Goal: Use online tool/utility: Utilize a website feature to perform a specific function

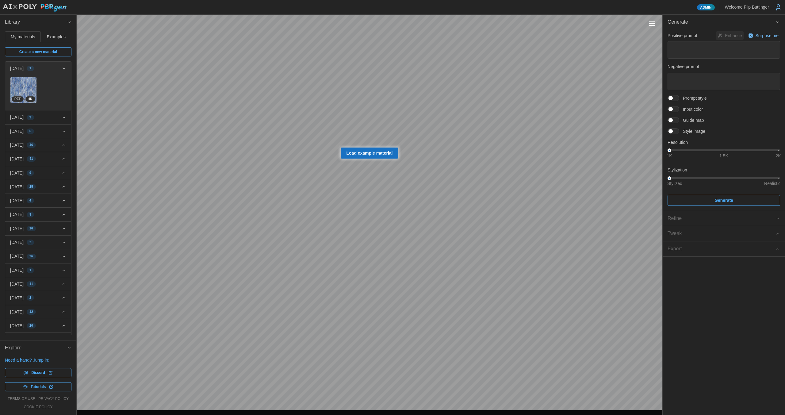
click at [57, 68] on div "[DATE] 1" at bounding box center [36, 68] width 52 height 6
click at [63, 82] on icon "button" at bounding box center [64, 82] width 2 height 1
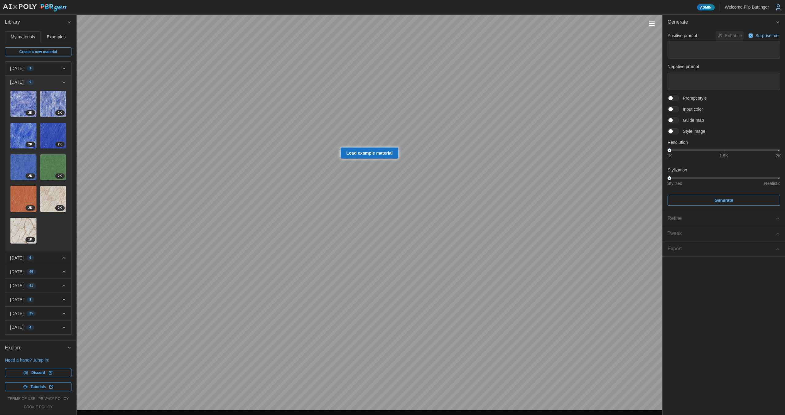
click at [62, 82] on icon "button" at bounding box center [64, 82] width 5 height 5
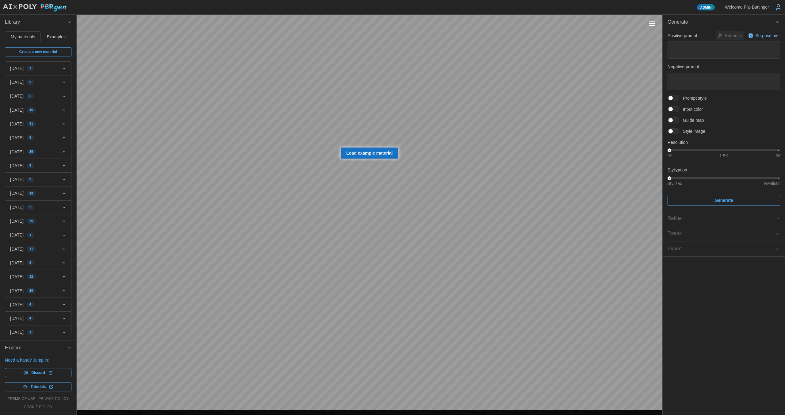
click at [55, 96] on div "2025-09-25 6" at bounding box center [36, 96] width 52 height 6
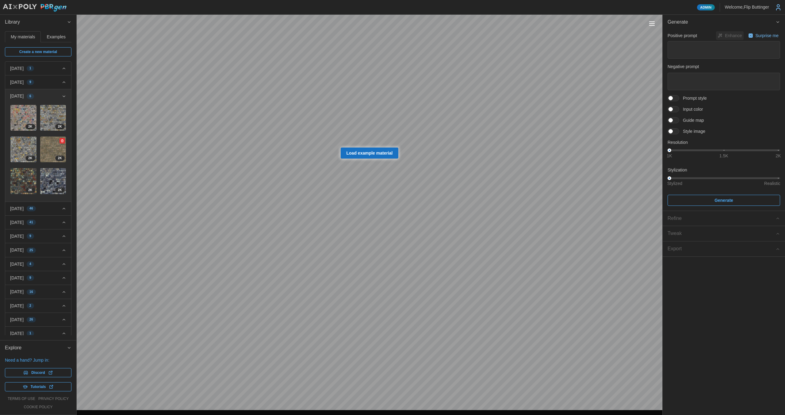
click at [45, 144] on img at bounding box center [53, 149] width 26 height 26
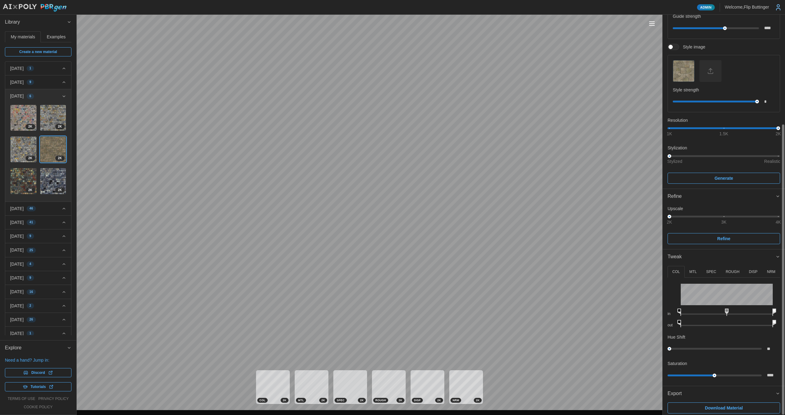
scroll to position [151, 0]
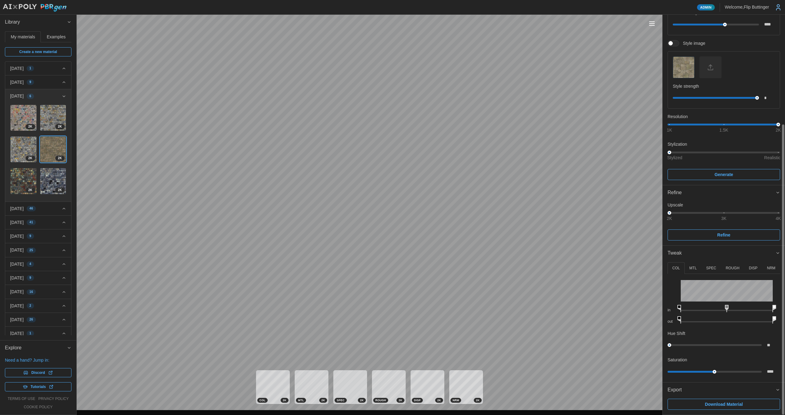
drag, startPoint x: 736, startPoint y: 347, endPoint x: 729, endPoint y: 373, distance: 26.6
drag, startPoint x: 734, startPoint y: 265, endPoint x: 740, endPoint y: 265, distance: 5.2
click at [735, 266] on p "ROUGH" at bounding box center [733, 268] width 14 height 5
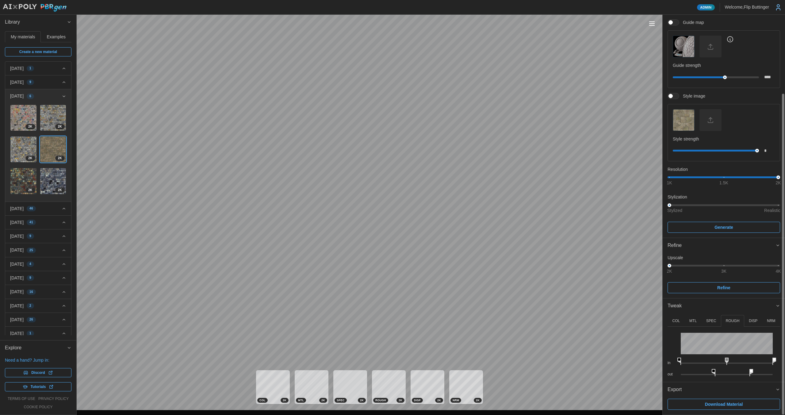
drag, startPoint x: 730, startPoint y: 371, endPoint x: 707, endPoint y: 356, distance: 27.6
click at [715, 356] on div "in out" at bounding box center [723, 352] width 113 height 50
drag, startPoint x: 686, startPoint y: 359, endPoint x: 717, endPoint y: 356, distance: 30.9
click at [716, 356] on div "in" at bounding box center [723, 359] width 113 height 11
drag, startPoint x: 775, startPoint y: 359, endPoint x: 764, endPoint y: 358, distance: 10.4
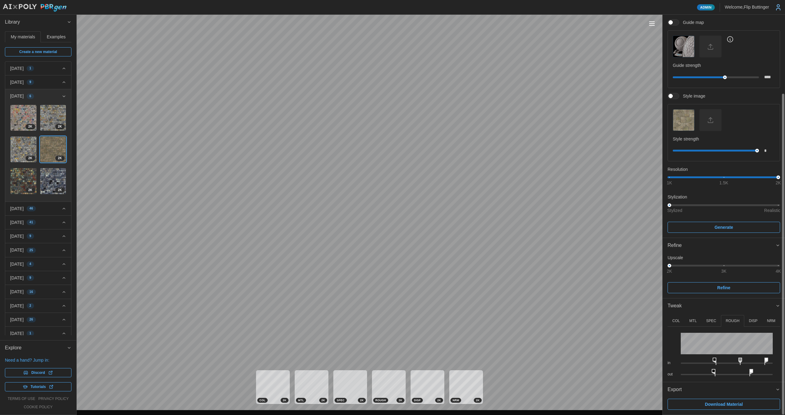
click at [764, 358] on icon at bounding box center [766, 361] width 4 height 7
drag, startPoint x: 713, startPoint y: 371, endPoint x: 717, endPoint y: 367, distance: 5.4
click at [717, 367] on div "out" at bounding box center [723, 370] width 113 height 11
click at [773, 319] on p "NRM" at bounding box center [771, 320] width 8 height 5
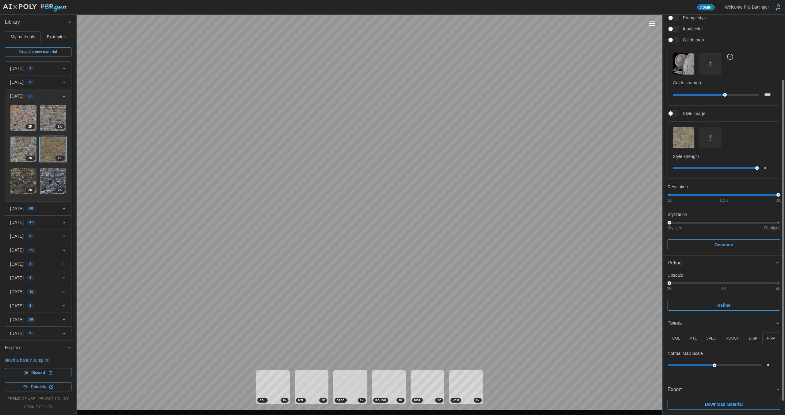
scroll to position [80, 0]
type input "****"
drag, startPoint x: 718, startPoint y: 365, endPoint x: 719, endPoint y: 344, distance: 20.3
click at [721, 345] on div "Normal Map Scale ****" at bounding box center [723, 360] width 113 height 33
click at [680, 261] on div "Refine" at bounding box center [721, 263] width 108 height 8
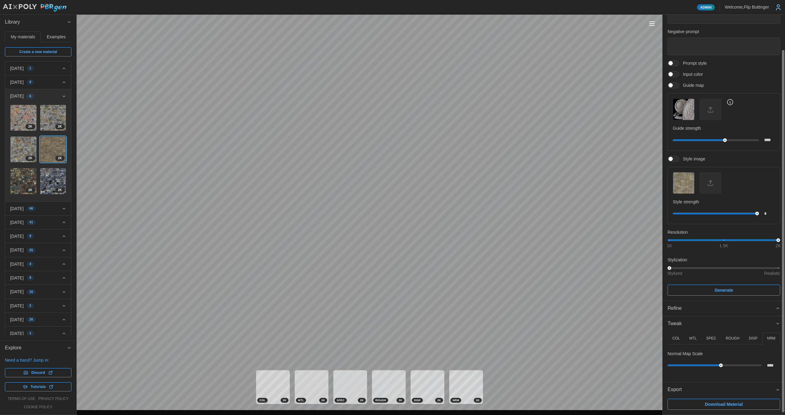
scroll to position [35, 0]
click at [689, 325] on span "Tweak" at bounding box center [721, 323] width 108 height 15
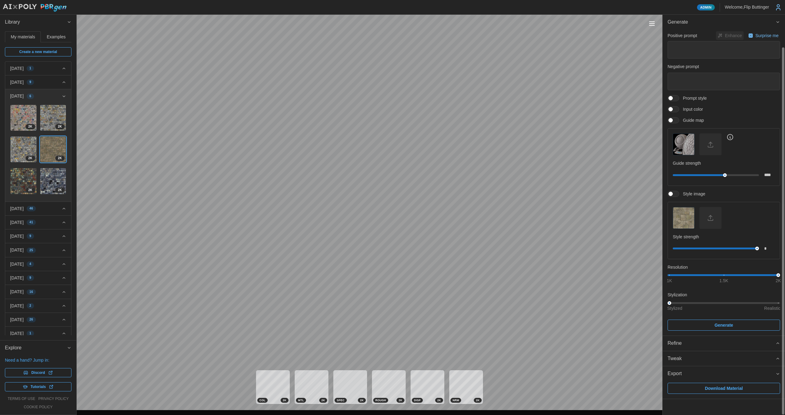
scroll to position [0, 0]
click at [687, 372] on span "Export" at bounding box center [721, 373] width 108 height 15
click at [686, 216] on img "button" at bounding box center [683, 217] width 21 height 21
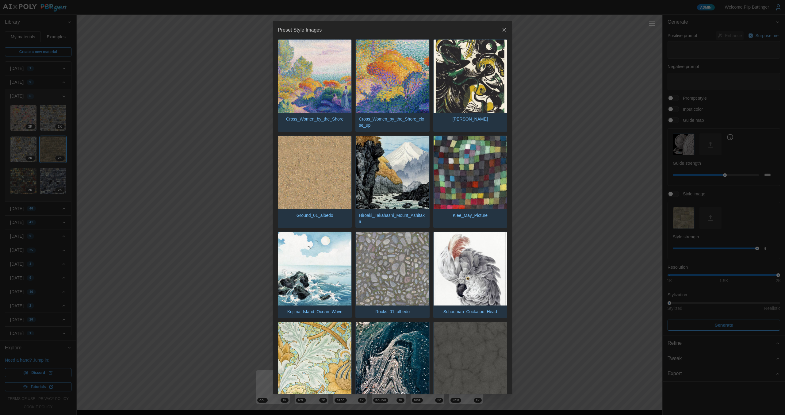
click at [396, 93] on img "button" at bounding box center [392, 76] width 73 height 73
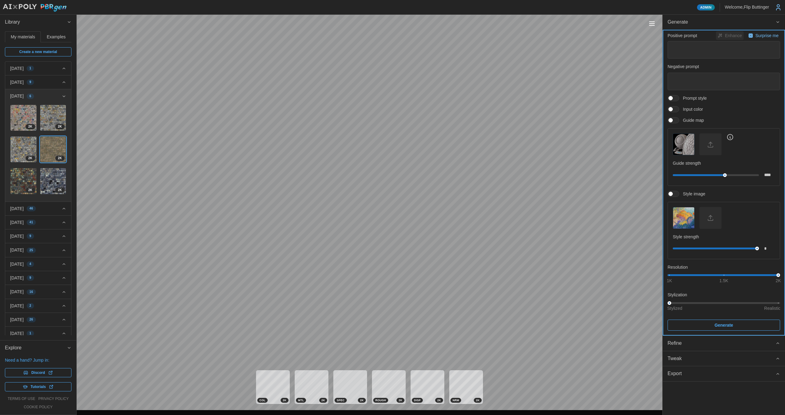
click at [710, 325] on span "Generate" at bounding box center [723, 325] width 101 height 10
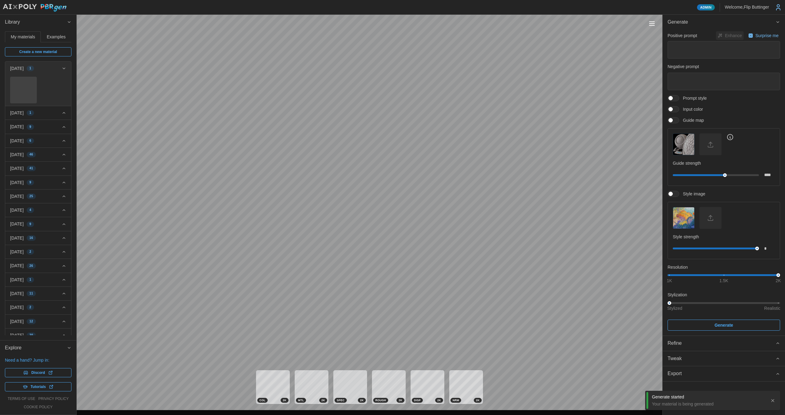
click at [684, 218] on img "button" at bounding box center [683, 217] width 21 height 21
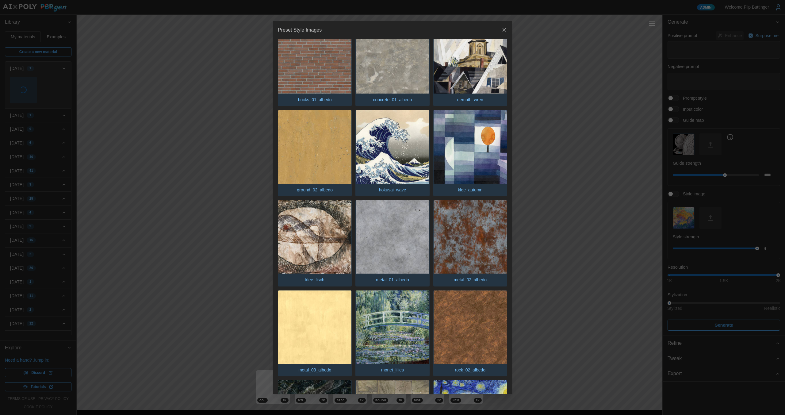
scroll to position [537, 0]
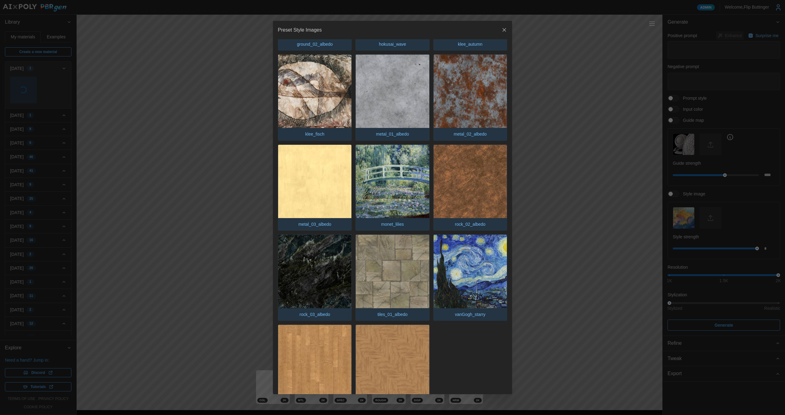
click at [395, 270] on img "button" at bounding box center [392, 271] width 73 height 73
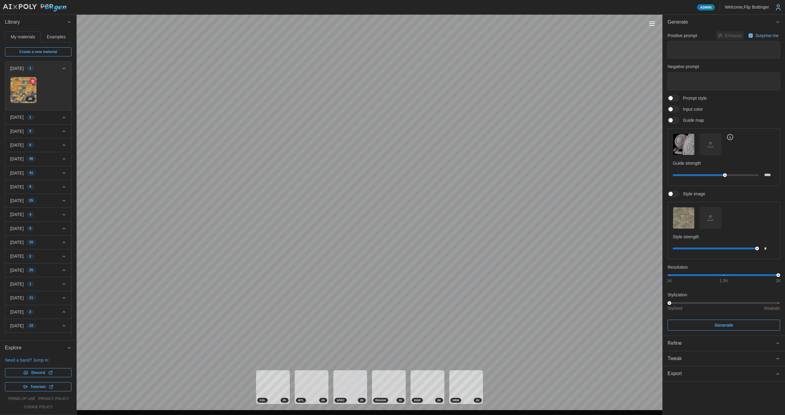
click at [17, 89] on img at bounding box center [23, 90] width 26 height 26
drag, startPoint x: 725, startPoint y: 175, endPoint x: 707, endPoint y: 172, distance: 18.0
click at [707, 172] on div "****" at bounding box center [724, 175] width 102 height 11
type input "***"
click at [708, 174] on div at bounding box center [707, 175] width 4 height 4
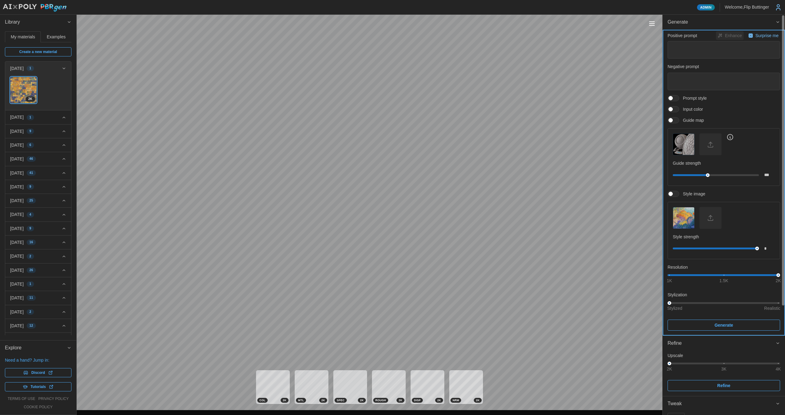
drag, startPoint x: 706, startPoint y: 324, endPoint x: 710, endPoint y: 326, distance: 4.1
click at [705, 325] on span "Generate" at bounding box center [723, 325] width 101 height 10
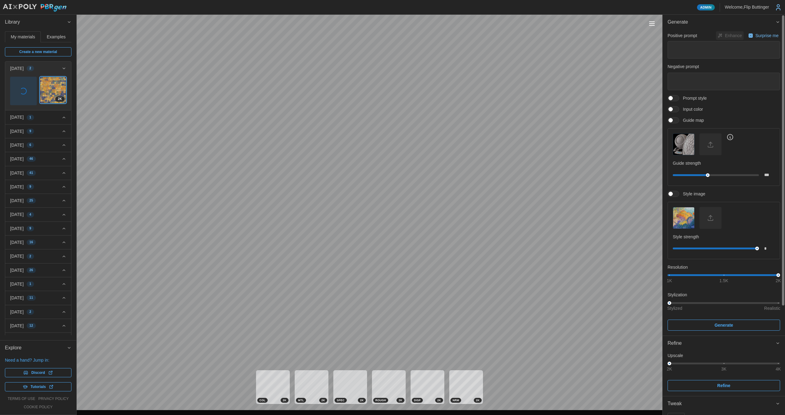
click at [697, 23] on span "Generate" at bounding box center [721, 22] width 108 height 15
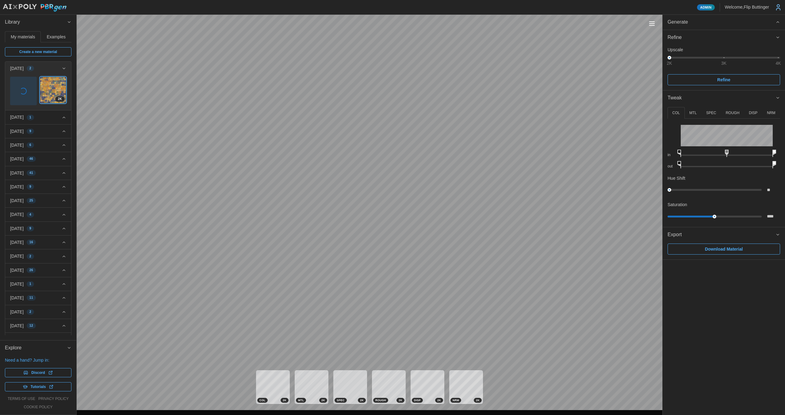
click at [735, 115] on p "ROUGH" at bounding box center [733, 112] width 14 height 5
drag, startPoint x: 730, startPoint y: 165, endPoint x: 704, endPoint y: 161, distance: 26.4
click at [704, 161] on icon at bounding box center [703, 164] width 4 height 7
drag, startPoint x: 751, startPoint y: 163, endPoint x: 722, endPoint y: 163, distance: 29.1
click at [725, 162] on icon at bounding box center [727, 164] width 4 height 7
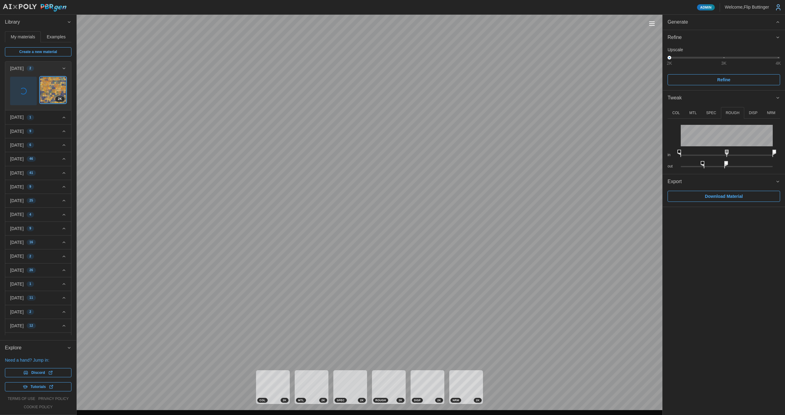
click at [695, 112] on p "MTL" at bounding box center [692, 112] width 7 height 5
drag, startPoint x: 683, startPoint y: 163, endPoint x: 686, endPoint y: 163, distance: 3.4
click at [694, 163] on icon at bounding box center [696, 164] width 4 height 7
drag, startPoint x: 687, startPoint y: 163, endPoint x: 742, endPoint y: 156, distance: 55.7
click at [785, 156] on div "COL MTL SPEC ROUGH DISP NRM in out Hue Shift ** Saturation **** in out in out i…" at bounding box center [724, 139] width 122 height 68
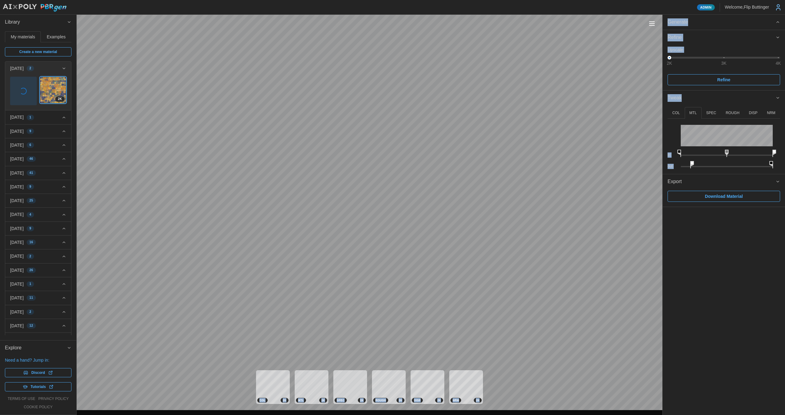
click at [638, 166] on div "Admin Welcome, Flip Buttinger Library My materials Examples Create a new materi…" at bounding box center [392, 207] width 785 height 415
click at [653, 165] on div "Admin Welcome, Flip Buttinger Library My materials Examples Create a new materi…" at bounding box center [392, 207] width 785 height 415
drag, startPoint x: 679, startPoint y: 151, endPoint x: 740, endPoint y: 149, distance: 61.4
click at [722, 150] on div "in" at bounding box center [723, 151] width 113 height 11
drag, startPoint x: 775, startPoint y: 151, endPoint x: 785, endPoint y: 147, distance: 10.4
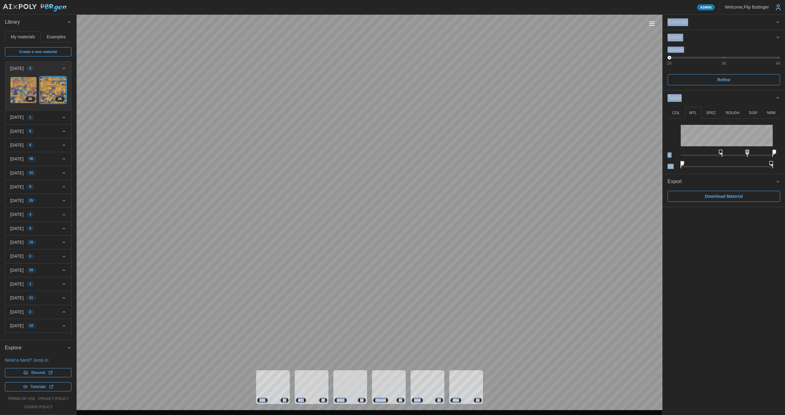
click at [785, 147] on div "COL MTL SPEC ROUGH DISP NRM in out Hue Shift ** Saturation **** in out in out i…" at bounding box center [724, 139] width 122 height 68
click at [628, 158] on div "Admin Welcome, Flip Buttinger Library My materials Examples Create a new materi…" at bounding box center [392, 207] width 785 height 415
click at [578, 168] on div "Admin Welcome, Flip Buttinger Library My materials Examples Create a new materi…" at bounding box center [392, 207] width 785 height 415
click at [19, 84] on img at bounding box center [23, 90] width 26 height 26
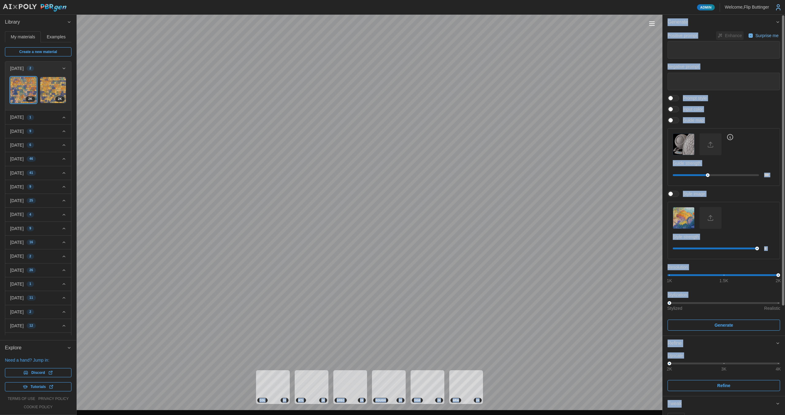
click at [685, 237] on p "Style strength" at bounding box center [724, 237] width 102 height 6
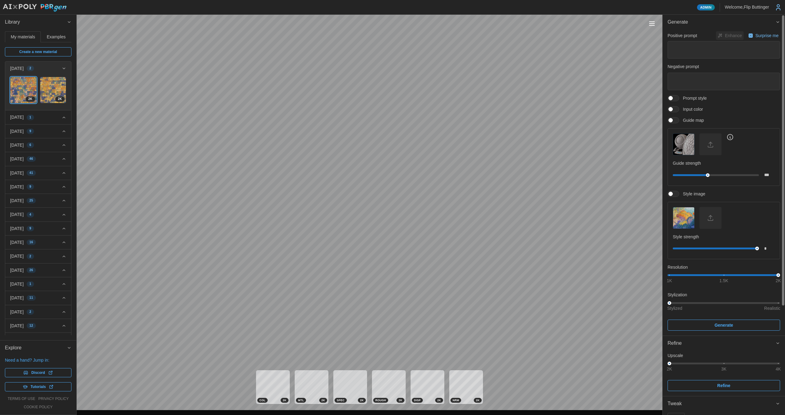
click at [673, 194] on span at bounding box center [670, 194] width 4 height 4
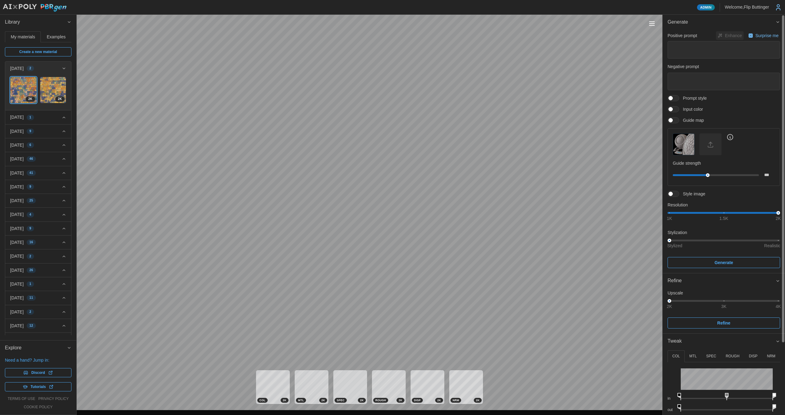
click at [676, 195] on span at bounding box center [676, 194] width 7 height 6
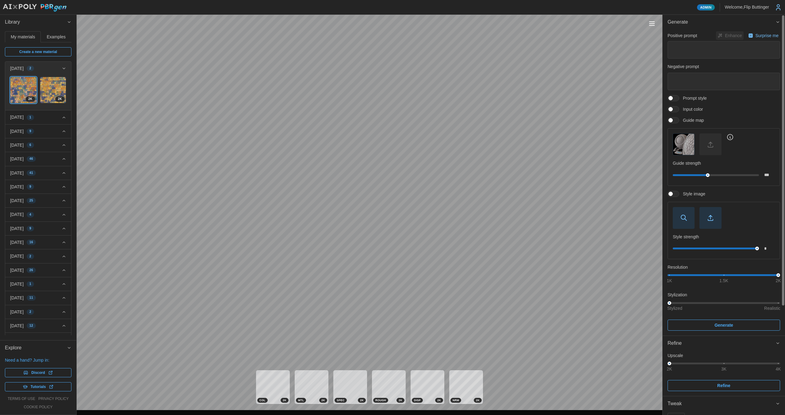
click at [673, 194] on span at bounding box center [676, 194] width 7 height 6
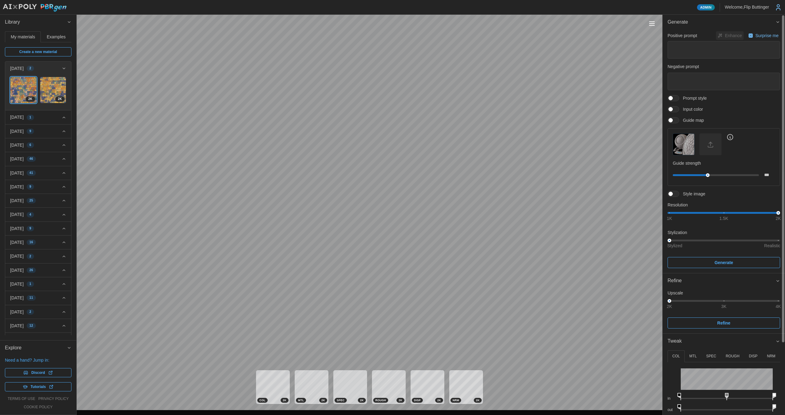
drag, startPoint x: 695, startPoint y: 280, endPoint x: 698, endPoint y: 281, distance: 3.1
click at [695, 281] on div "Refine" at bounding box center [721, 281] width 108 height 8
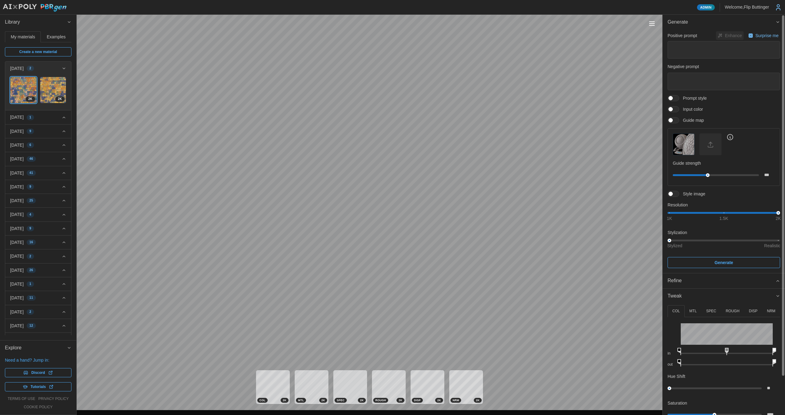
click at [689, 296] on span "Tweak" at bounding box center [721, 296] width 108 height 15
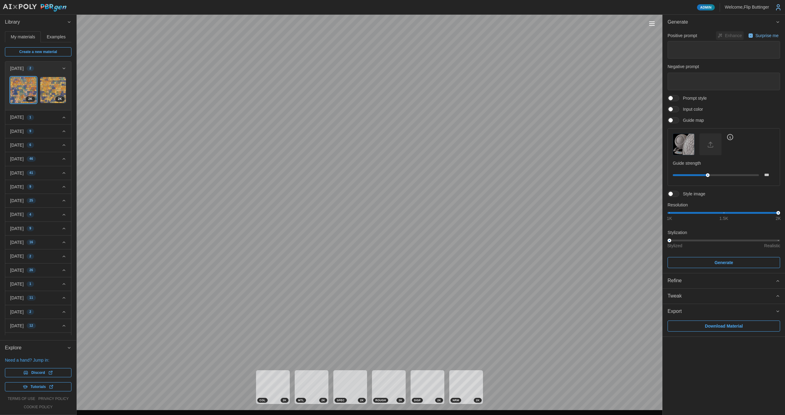
click at [686, 306] on span "Export" at bounding box center [721, 311] width 108 height 15
click at [31, 81] on icon "button" at bounding box center [33, 81] width 4 height 4
click at [57, 80] on div "2 K" at bounding box center [38, 91] width 56 height 29
click at [31, 81] on icon "button" at bounding box center [33, 81] width 4 height 4
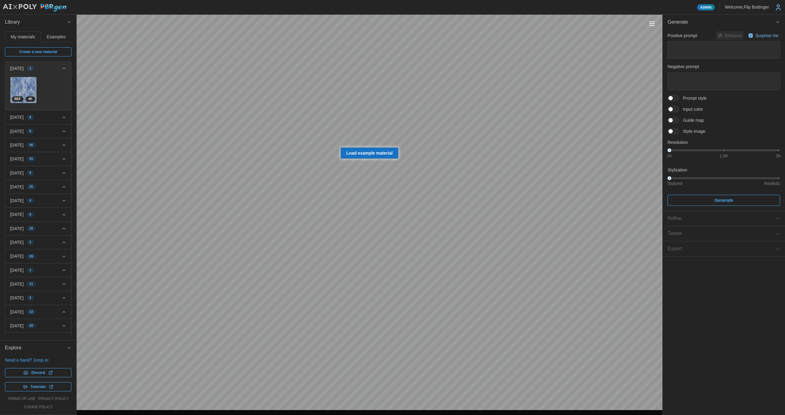
click at [675, 120] on span at bounding box center [676, 120] width 7 height 6
click at [682, 145] on icon "button" at bounding box center [683, 144] width 7 height 7
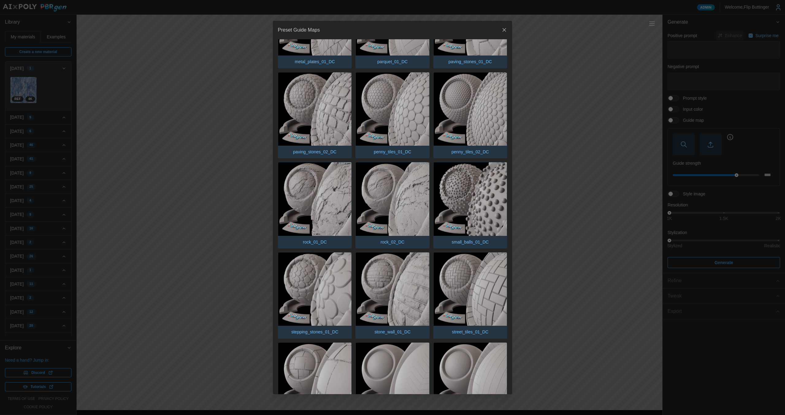
scroll to position [443, 0]
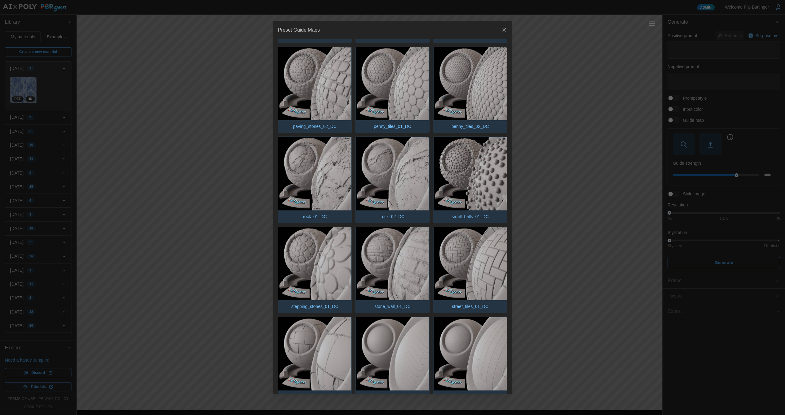
click at [322, 74] on img "button" at bounding box center [314, 83] width 73 height 73
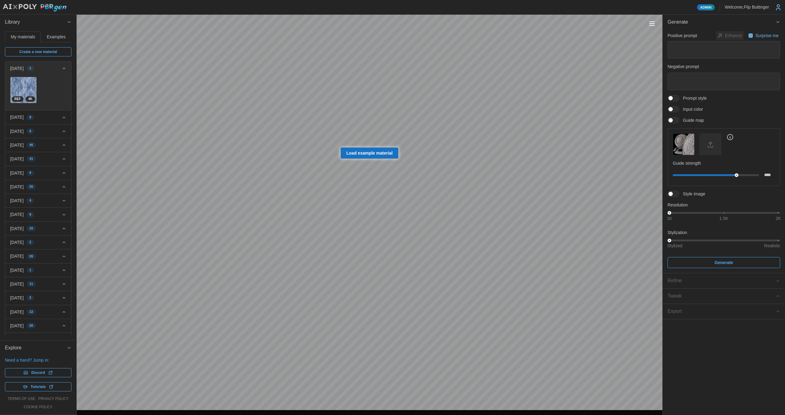
drag, startPoint x: 59, startPoint y: 67, endPoint x: 64, endPoint y: 71, distance: 6.8
click at [62, 68] on icon "button" at bounding box center [64, 68] width 5 height 5
click at [768, 173] on input "****" at bounding box center [769, 175] width 11 height 11
type input "***"
click at [674, 193] on span at bounding box center [676, 194] width 7 height 6
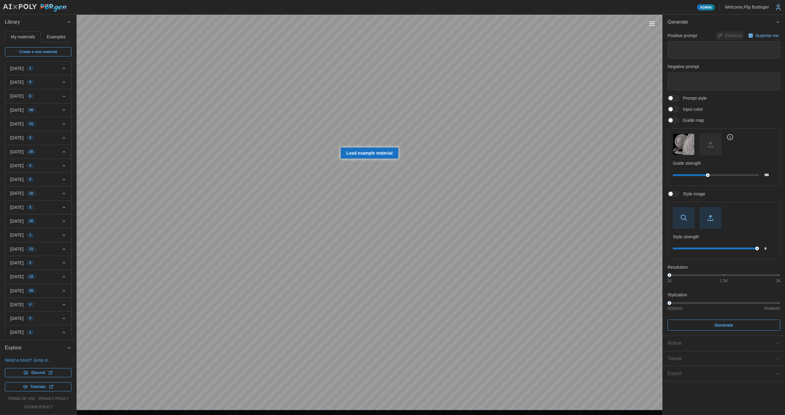
click at [683, 218] on icon "button" at bounding box center [683, 217] width 7 height 7
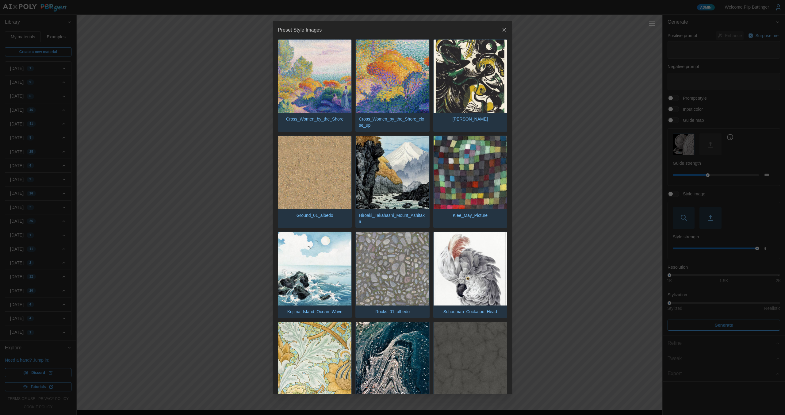
click at [501, 28] on icon "button" at bounding box center [504, 30] width 6 height 6
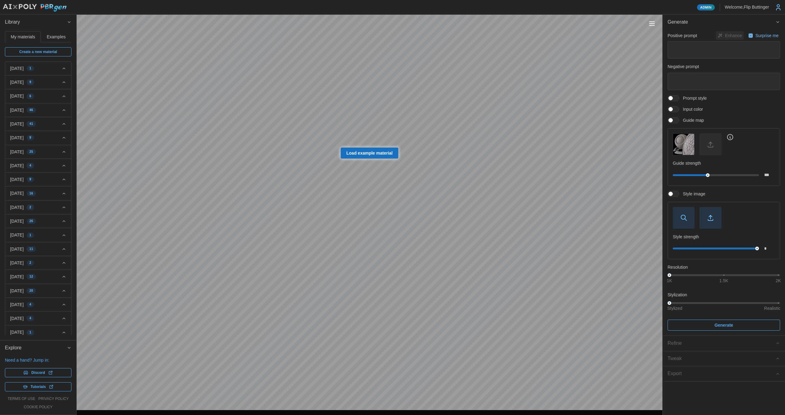
click at [674, 192] on div "Positive prompt Enhance Surprise me Negative prompt Prompt style Input color Gu…" at bounding box center [723, 180] width 113 height 299
click at [674, 192] on span at bounding box center [676, 194] width 7 height 6
click at [675, 193] on span at bounding box center [676, 194] width 7 height 6
click at [683, 216] on icon "button" at bounding box center [683, 217] width 7 height 7
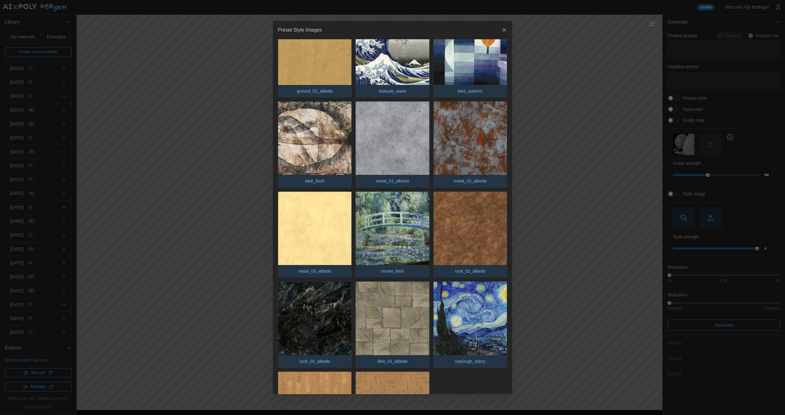
scroll to position [498, 0]
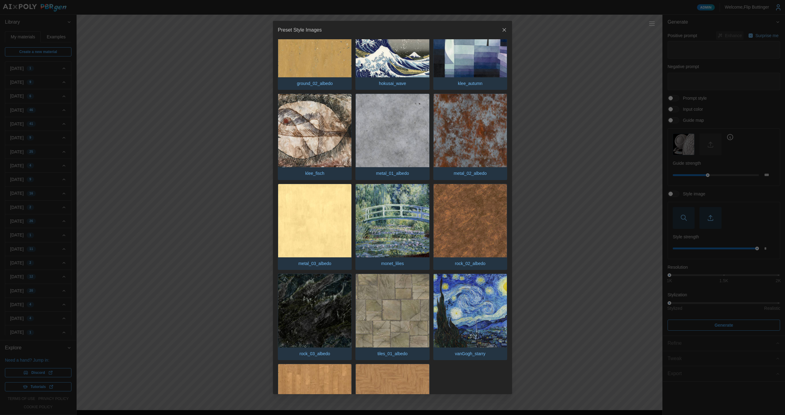
click at [399, 308] on img "button" at bounding box center [392, 310] width 73 height 73
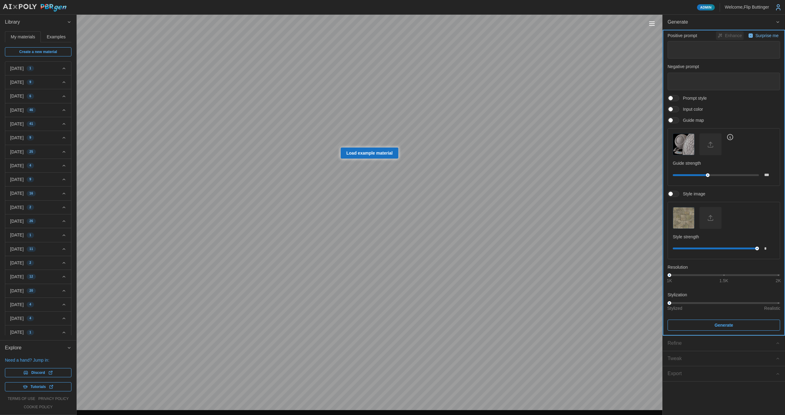
click at [694, 324] on span "Generate" at bounding box center [723, 325] width 101 height 10
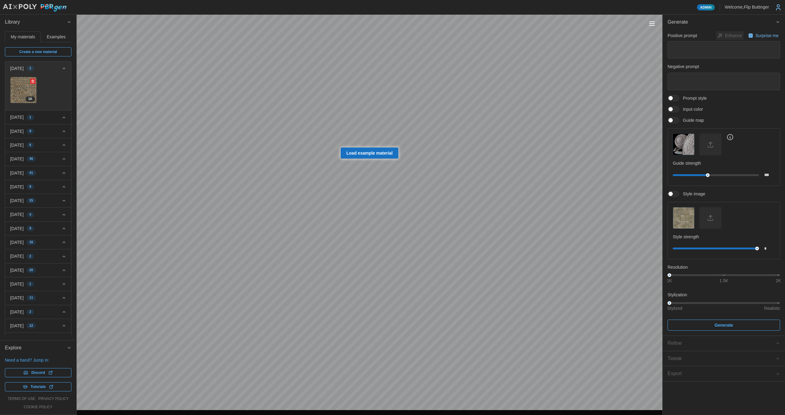
click at [31, 82] on icon "button" at bounding box center [33, 81] width 4 height 4
click at [673, 194] on span at bounding box center [670, 194] width 4 height 4
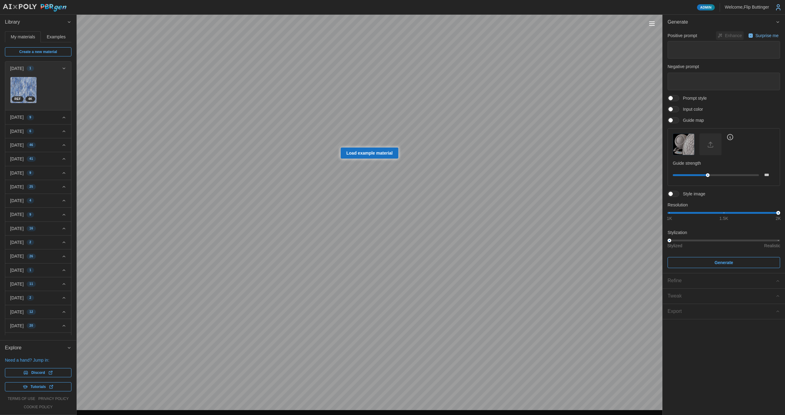
drag, startPoint x: 669, startPoint y: 213, endPoint x: 785, endPoint y: 214, distance: 115.6
click at [785, 210] on div "Positive prompt Enhance Surprise me Negative prompt Prompt style Input color Gu…" at bounding box center [724, 151] width 122 height 243
click at [62, 70] on icon "button" at bounding box center [64, 68] width 5 height 5
click at [678, 192] on span at bounding box center [676, 194] width 7 height 6
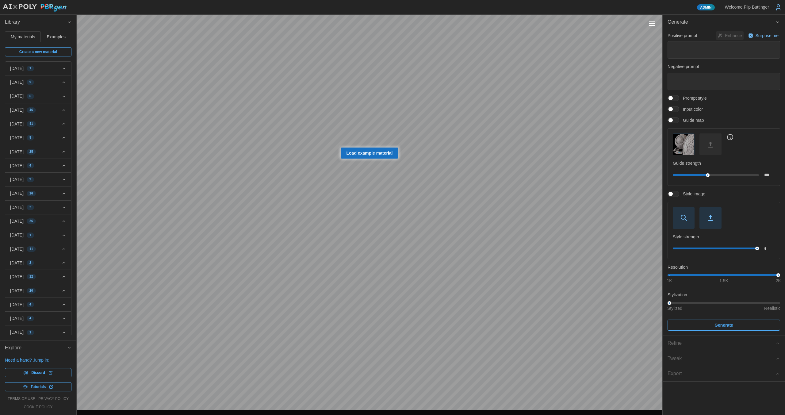
click at [689, 222] on span "button" at bounding box center [683, 217] width 21 height 21
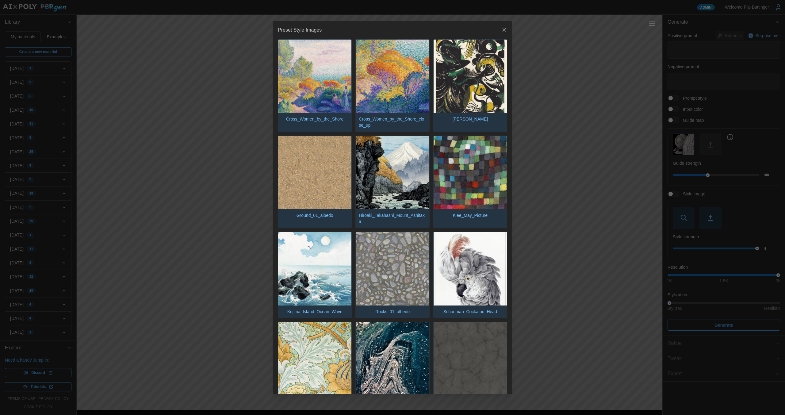
click at [503, 30] on icon "button" at bounding box center [504, 30] width 6 height 6
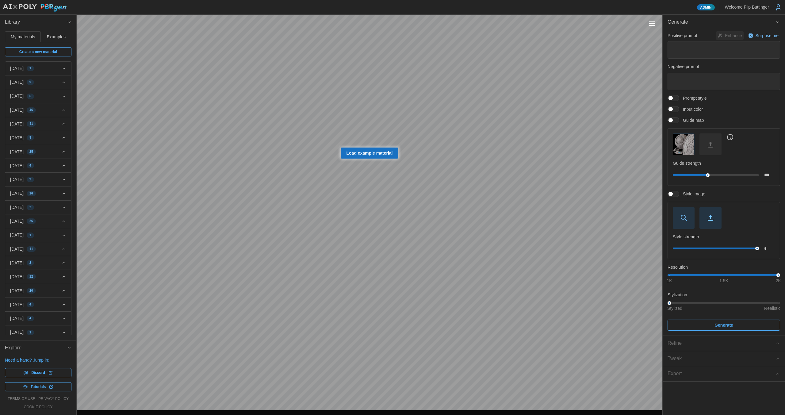
click at [675, 196] on div at bounding box center [673, 194] width 12 height 6
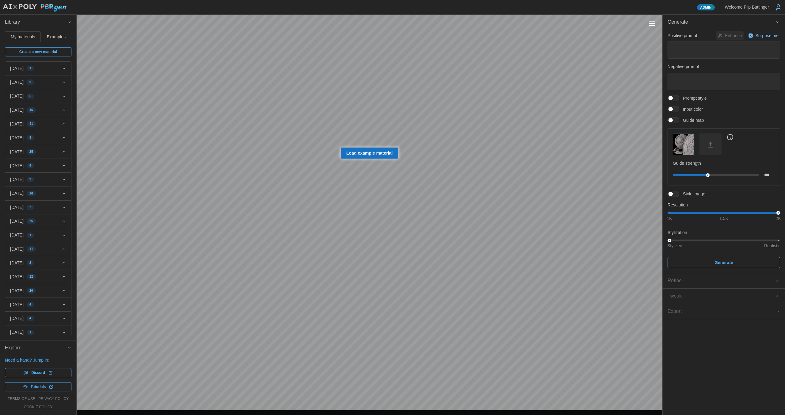
click at [674, 193] on span at bounding box center [676, 194] width 7 height 6
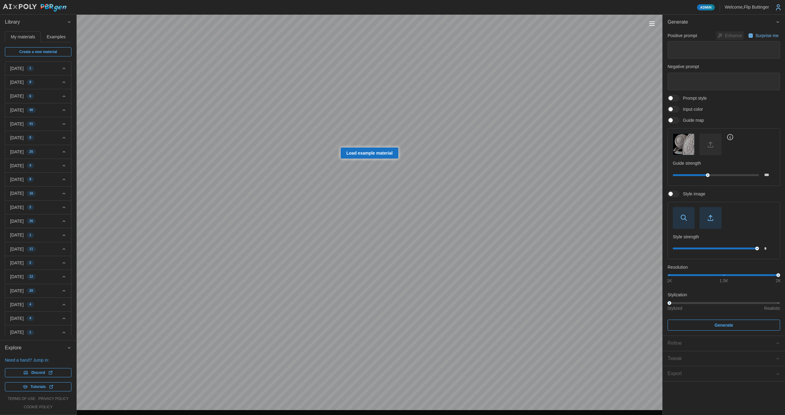
click at [681, 218] on icon "button" at bounding box center [683, 217] width 4 height 4
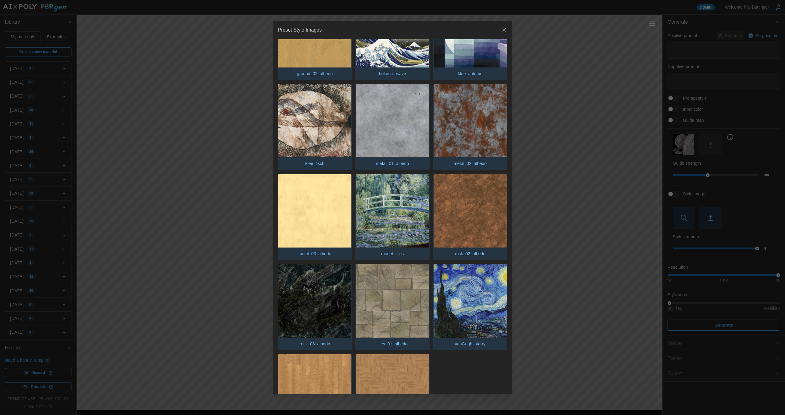
scroll to position [507, 0]
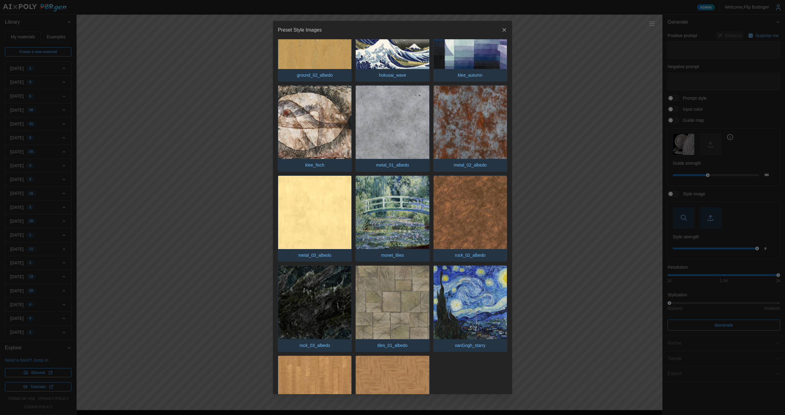
click at [386, 290] on img "button" at bounding box center [392, 302] width 73 height 73
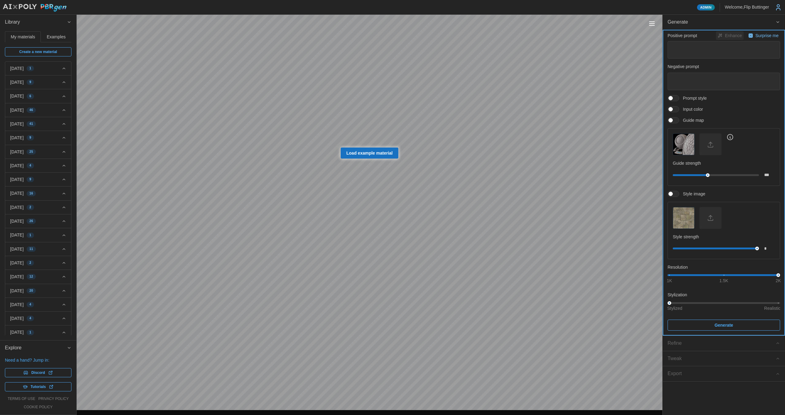
click at [706, 323] on span "Generate" at bounding box center [723, 325] width 101 height 10
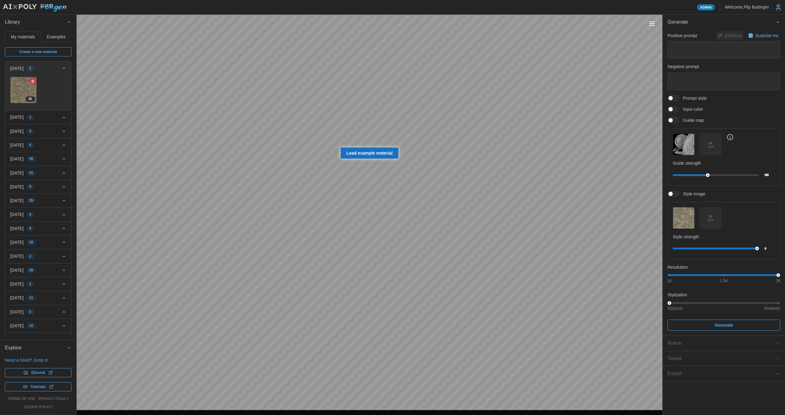
click at [24, 87] on img at bounding box center [23, 90] width 26 height 26
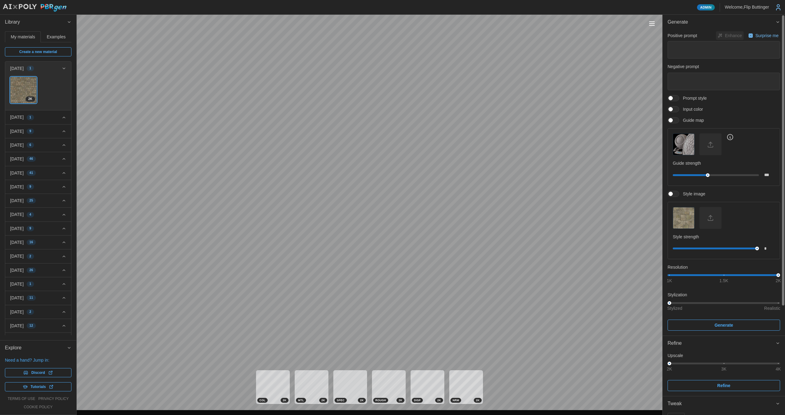
click at [685, 21] on span "Generate" at bounding box center [721, 22] width 108 height 15
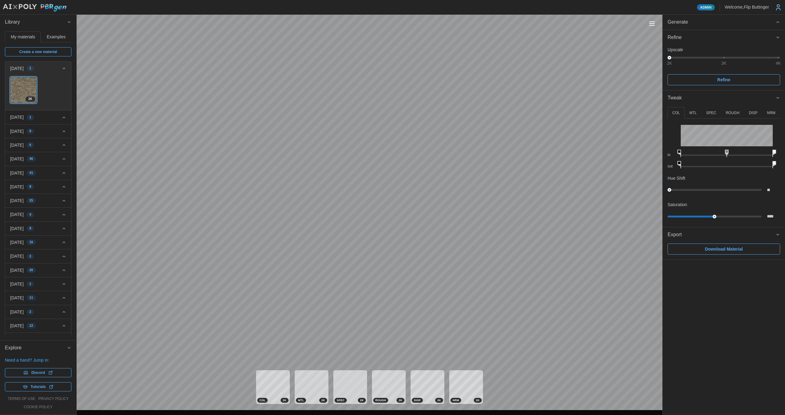
click at [682, 38] on div "Refine" at bounding box center [721, 38] width 108 height 8
click at [682, 39] on div "Refine" at bounding box center [721, 38] width 108 height 8
click at [680, 39] on div "Refine" at bounding box center [721, 38] width 108 height 8
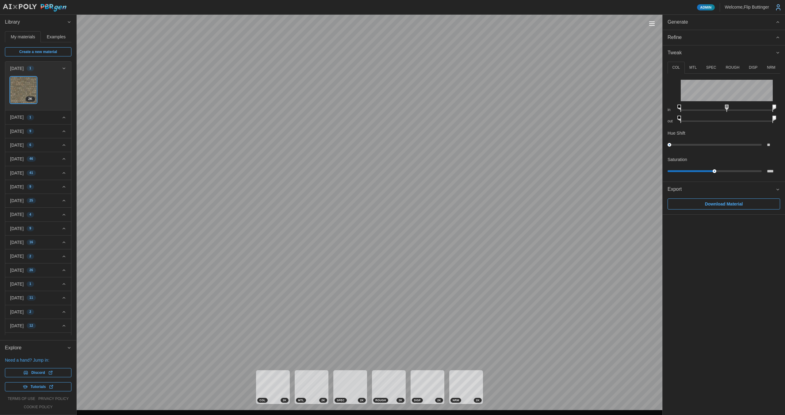
click at [766, 67] on button "NRM" at bounding box center [771, 68] width 18 height 12
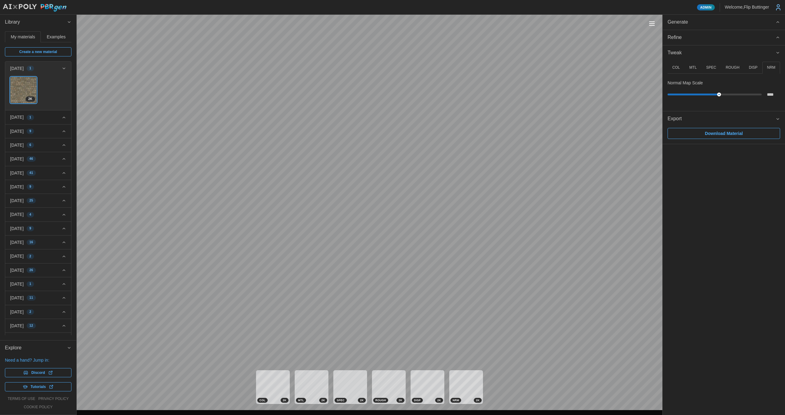
type input "****"
drag, startPoint x: 716, startPoint y: 94, endPoint x: 747, endPoint y: 90, distance: 31.6
click at [745, 89] on div "Normal Map Scale ****" at bounding box center [723, 90] width 113 height 20
drag, startPoint x: 734, startPoint y: 66, endPoint x: 730, endPoint y: 77, distance: 12.0
click at [734, 66] on p "ROUGH" at bounding box center [733, 67] width 14 height 5
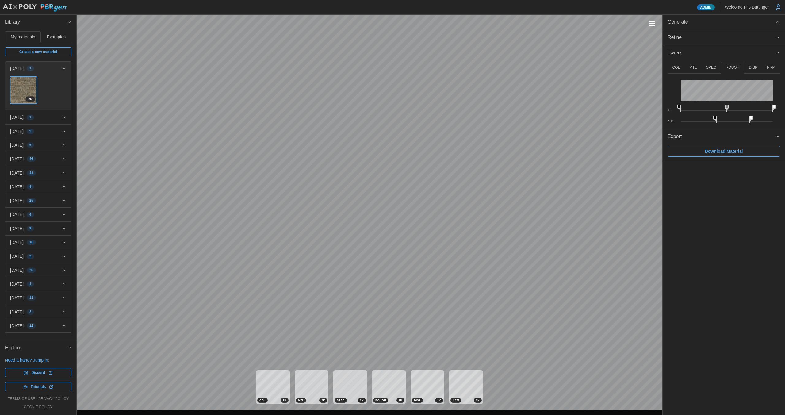
drag, startPoint x: 730, startPoint y: 119, endPoint x: 718, endPoint y: 116, distance: 12.3
click at [717, 116] on div "out" at bounding box center [723, 118] width 113 height 11
click at [678, 67] on p "COL" at bounding box center [676, 67] width 8 height 5
drag, startPoint x: 726, startPoint y: 106, endPoint x: 728, endPoint y: 104, distance: 3.2
click at [727, 105] on icon at bounding box center [727, 108] width 4 height 7
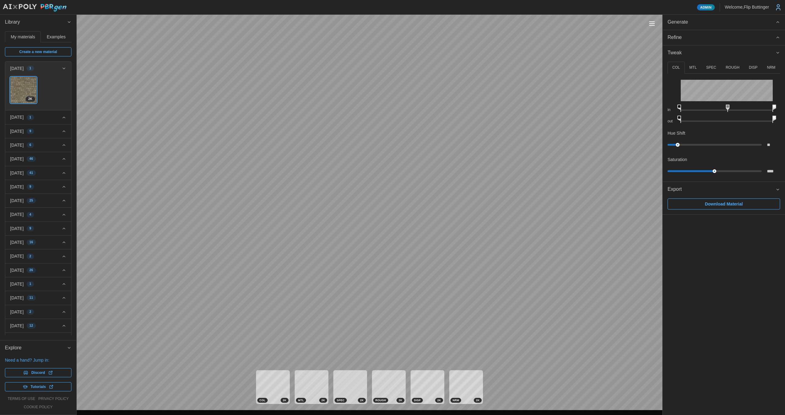
type input "**"
click at [643, 139] on div "Admin Welcome, [GEOGRAPHIC_DATA] Buttinger Library My materials Examples Create…" at bounding box center [392, 207] width 785 height 415
type input "****"
drag, startPoint x: 713, startPoint y: 170, endPoint x: 718, endPoint y: 168, distance: 5.1
click at [718, 168] on div "****" at bounding box center [723, 171] width 113 height 11
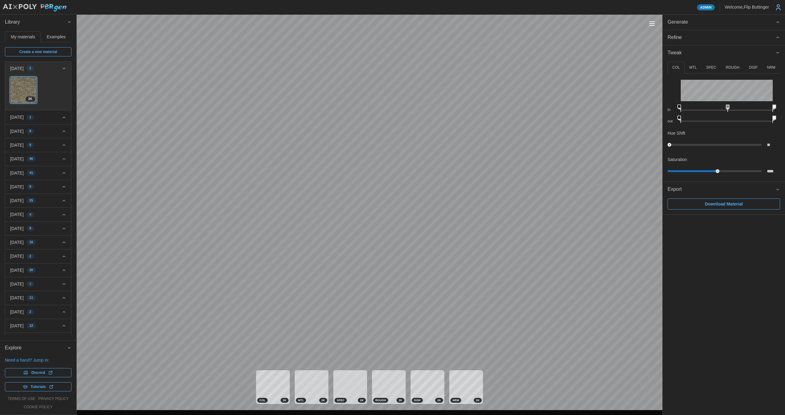
click at [733, 65] on p "ROUGH" at bounding box center [733, 67] width 14 height 5
click at [749, 66] on p "DISP" at bounding box center [753, 67] width 9 height 5
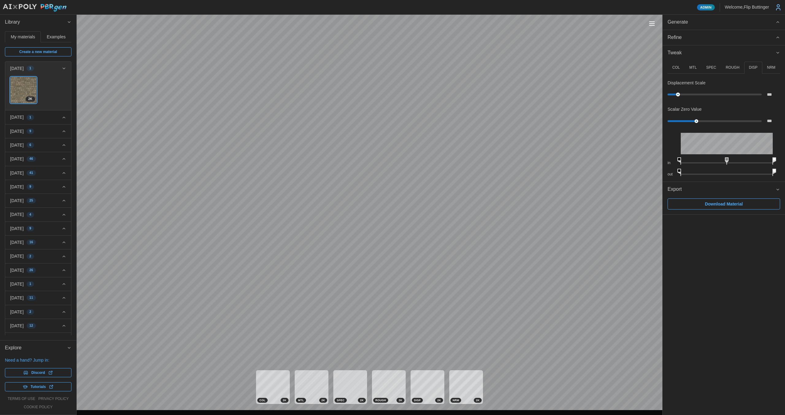
drag, startPoint x: 674, startPoint y: 94, endPoint x: 678, endPoint y: 91, distance: 4.7
click at [678, 91] on div "***" at bounding box center [723, 94] width 113 height 11
click at [771, 94] on input "***" at bounding box center [773, 94] width 13 height 11
type input "*"
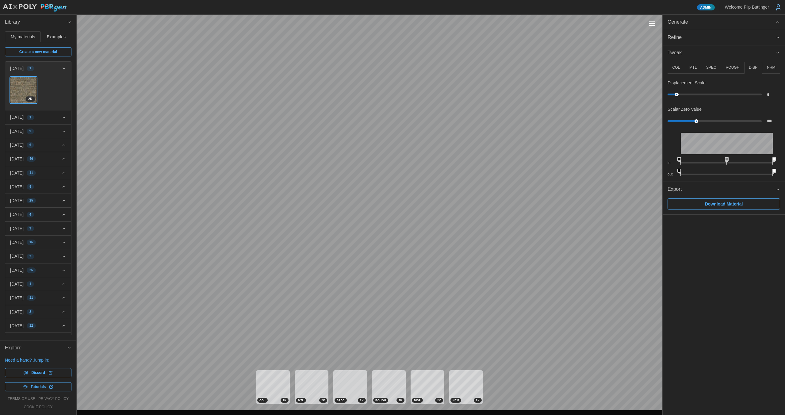
click at [653, 23] on button "Toggle viewport controls" at bounding box center [652, 23] width 9 height 9
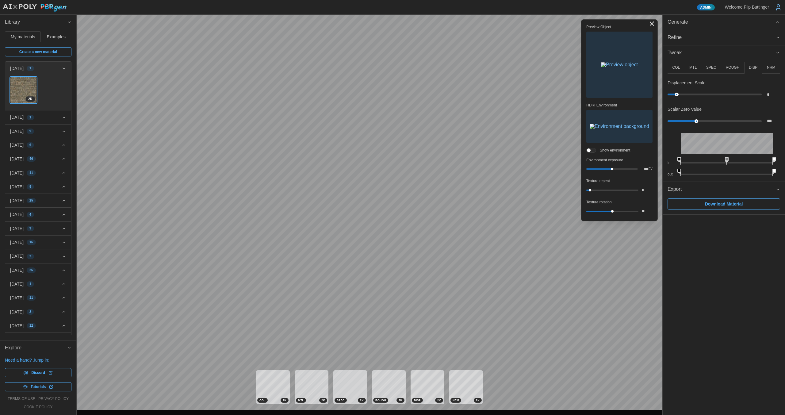
click at [653, 24] on div "Toggle viewport controls" at bounding box center [652, 23] width 6 height 1
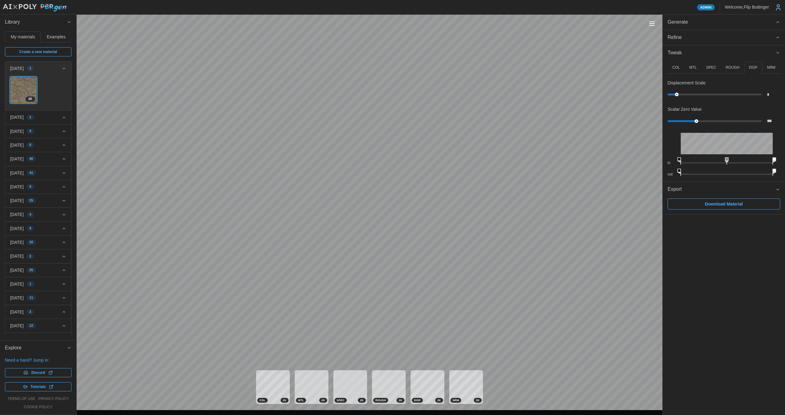
click at [687, 54] on span "Tweak" at bounding box center [721, 52] width 108 height 15
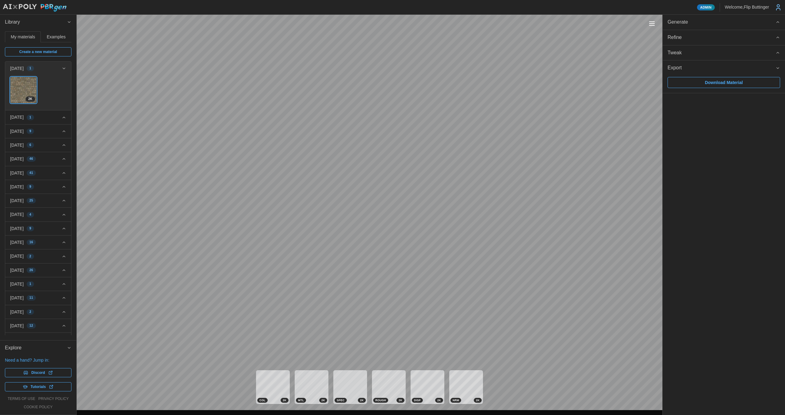
click at [699, 21] on span "Generate" at bounding box center [721, 22] width 108 height 15
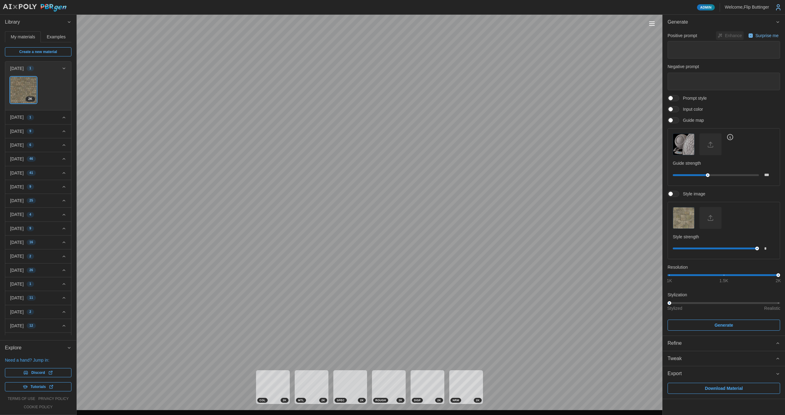
click at [679, 216] on img "button" at bounding box center [683, 217] width 21 height 21
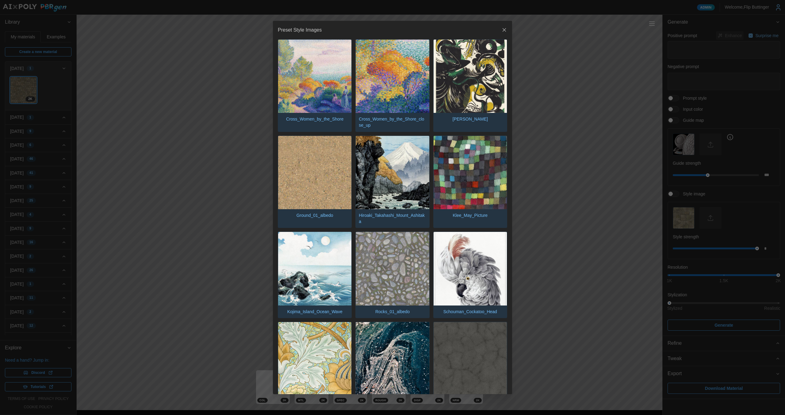
click at [386, 77] on img "button" at bounding box center [392, 76] width 73 height 73
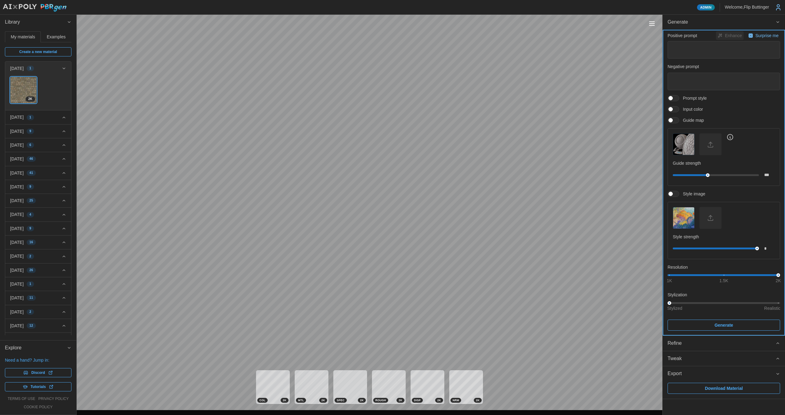
click at [717, 326] on span "Generate" at bounding box center [723, 325] width 19 height 10
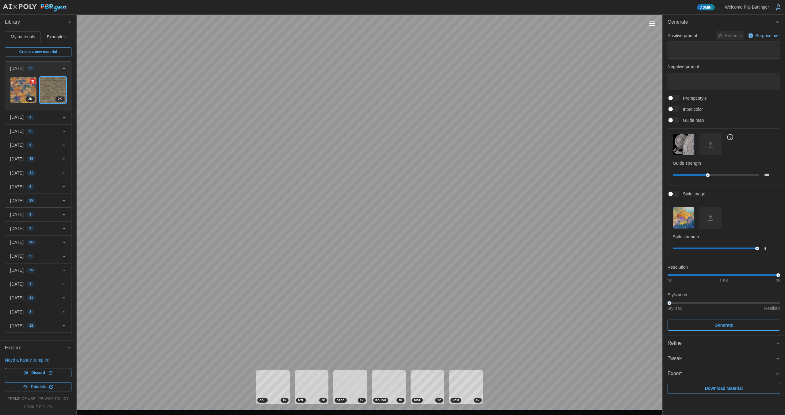
click at [19, 90] on img at bounding box center [23, 90] width 26 height 26
type input "****"
click at [690, 21] on span "Generate" at bounding box center [721, 22] width 108 height 15
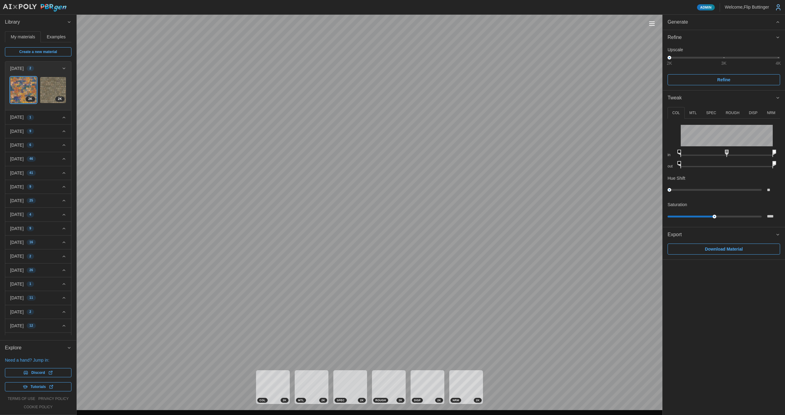
click at [693, 39] on div "Refine" at bounding box center [721, 38] width 108 height 8
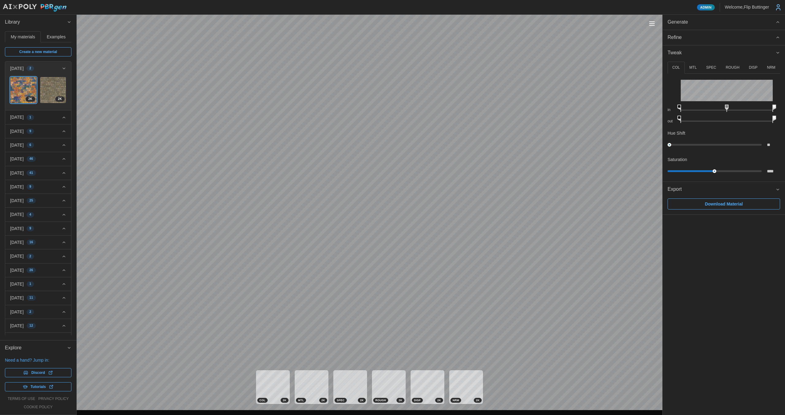
click at [730, 67] on p "ROUGH" at bounding box center [733, 67] width 14 height 5
drag, startPoint x: 730, startPoint y: 117, endPoint x: 700, endPoint y: 117, distance: 30.0
click at [700, 117] on icon at bounding box center [702, 119] width 4 height 7
click at [696, 117] on icon at bounding box center [695, 119] width 4 height 7
click at [768, 67] on p "NRM" at bounding box center [771, 67] width 8 height 5
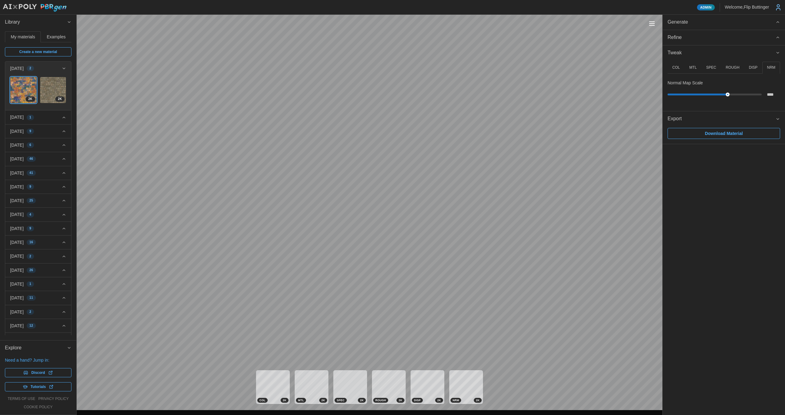
drag, startPoint x: 716, startPoint y: 93, endPoint x: 728, endPoint y: 92, distance: 12.0
click at [728, 93] on div at bounding box center [728, 95] width 4 height 4
type input "****"
click at [751, 68] on p "DISP" at bounding box center [753, 67] width 9 height 5
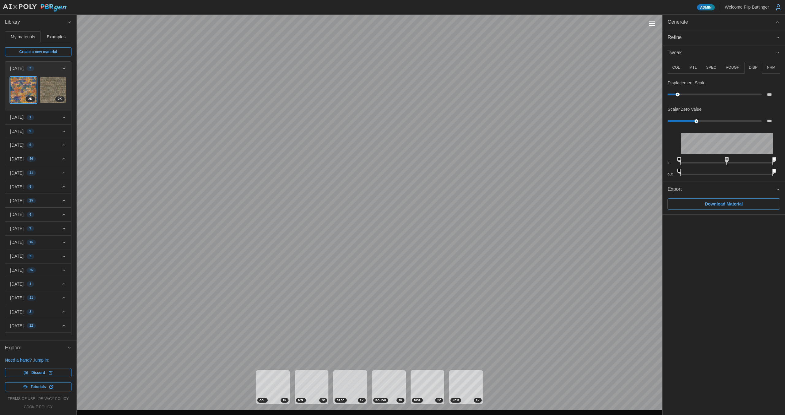
type input "***"
drag, startPoint x: 675, startPoint y: 94, endPoint x: 678, endPoint y: 92, distance: 3.5
click at [677, 92] on div "***" at bounding box center [723, 94] width 113 height 11
click at [770, 68] on p "NRM" at bounding box center [771, 67] width 8 height 5
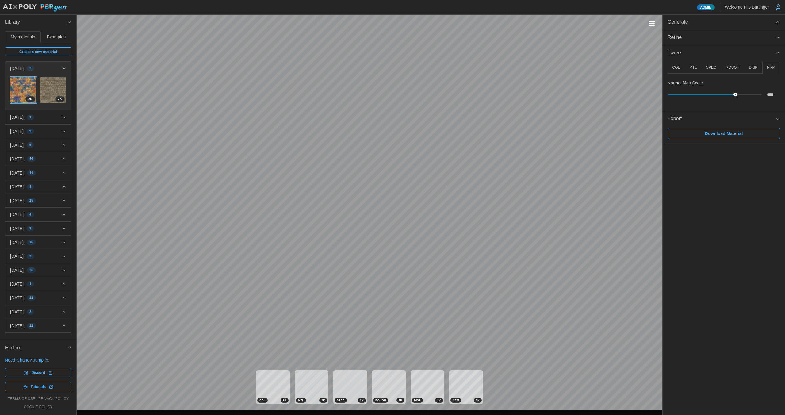
drag, startPoint x: 727, startPoint y: 93, endPoint x: 735, endPoint y: 90, distance: 8.7
click at [736, 92] on div "****" at bounding box center [723, 94] width 113 height 11
type input "****"
click at [699, 51] on span "Tweak" at bounding box center [721, 52] width 108 height 15
click at [695, 19] on span "Generate" at bounding box center [721, 22] width 108 height 15
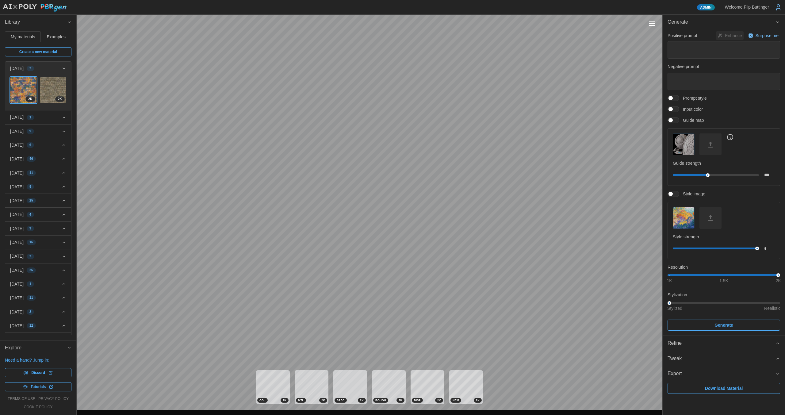
click at [702, 342] on div "Refine" at bounding box center [721, 343] width 108 height 8
drag, startPoint x: 671, startPoint y: 363, endPoint x: 785, endPoint y: 366, distance: 114.1
click at [785, 365] on div "Generate Positive prompt Enhance Surprise me Negative prompt Prompt style Input…" at bounding box center [724, 215] width 122 height 400
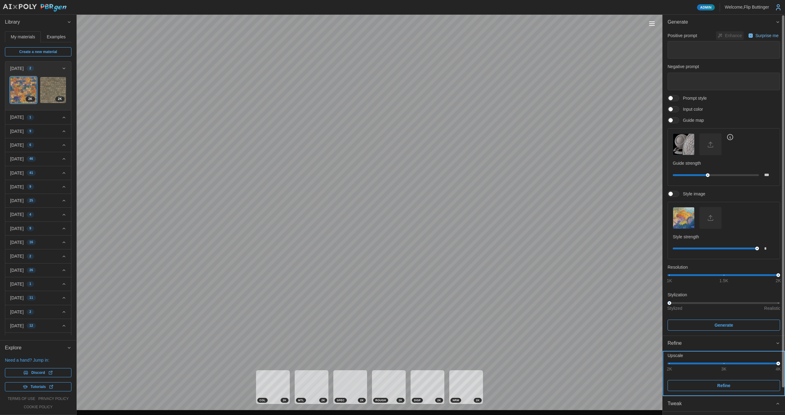
drag, startPoint x: 724, startPoint y: 386, endPoint x: 723, endPoint y: 382, distance: 3.6
click at [724, 385] on span "Refine" at bounding box center [723, 385] width 13 height 10
click at [703, 343] on div "Refine" at bounding box center [721, 343] width 108 height 8
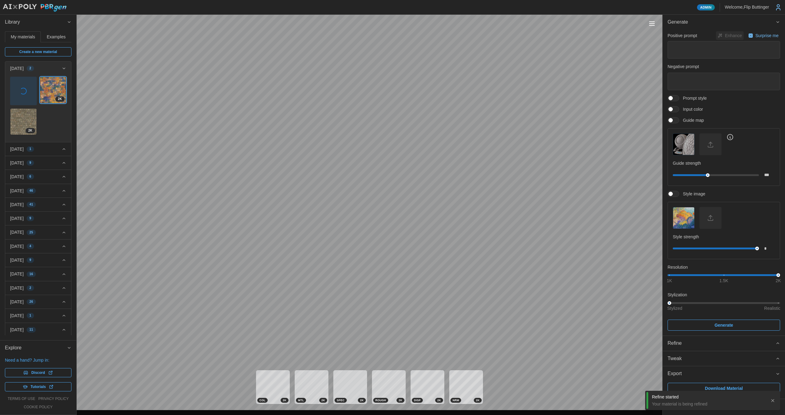
click at [698, 374] on span "Export" at bounding box center [721, 373] width 108 height 15
click at [17, 86] on img at bounding box center [23, 89] width 26 height 15
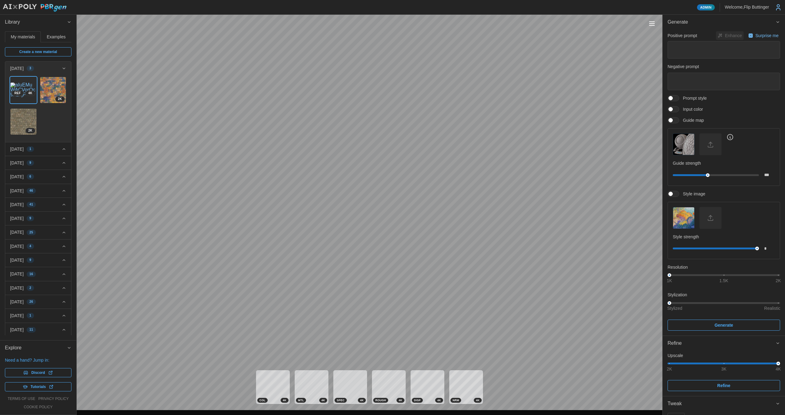
click at [653, 23] on div "Toggle viewport controls" at bounding box center [652, 23] width 6 height 1
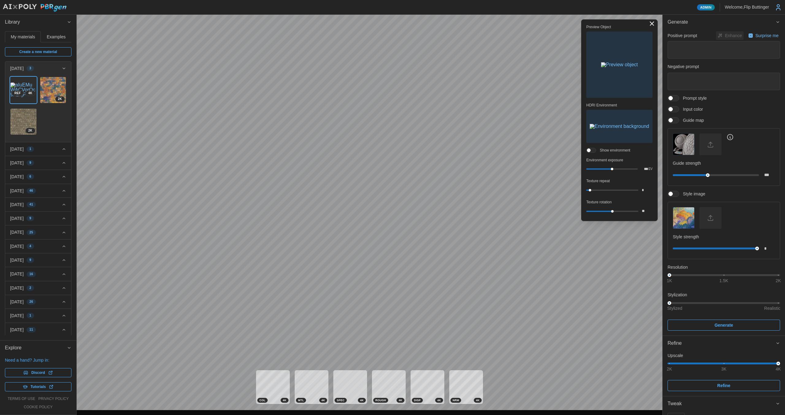
click at [617, 126] on img "button" at bounding box center [619, 126] width 59 height 5
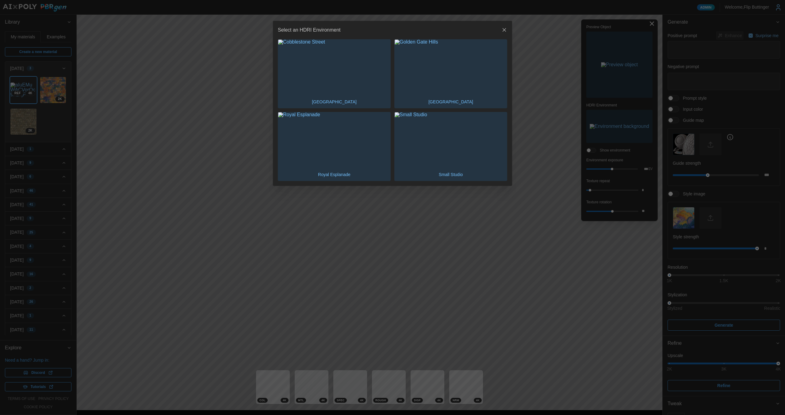
click at [436, 144] on img "button" at bounding box center [451, 140] width 112 height 56
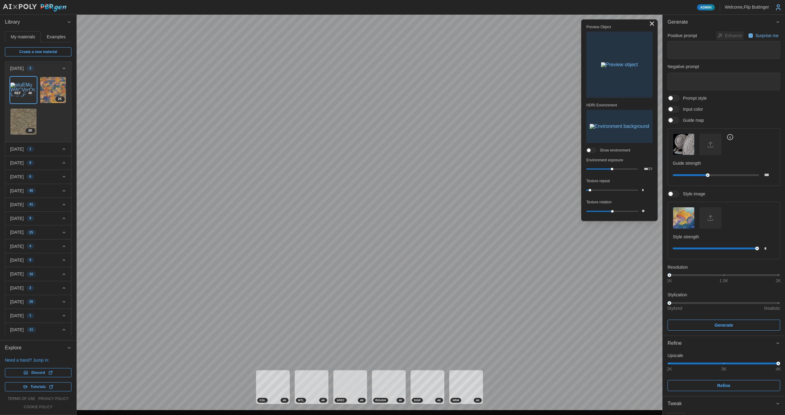
click at [653, 23] on button "Toggle viewport controls" at bounding box center [652, 23] width 9 height 9
